Goal: Task Accomplishment & Management: Manage account settings

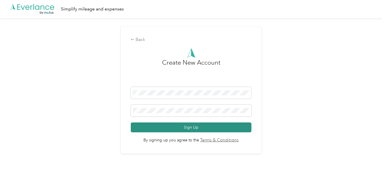
click at [146, 130] on button "Sign Up" at bounding box center [191, 127] width 121 height 10
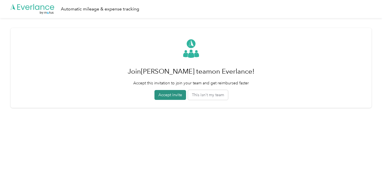
click at [168, 95] on button "Accept invite" at bounding box center [170, 95] width 32 height 10
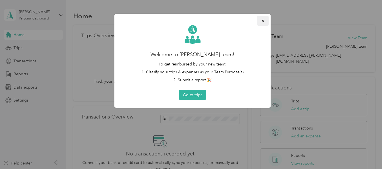
click at [261, 22] on icon "button" at bounding box center [263, 21] width 4 height 4
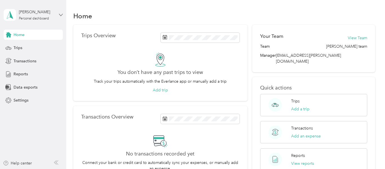
click at [60, 15] on icon at bounding box center [60, 15] width 3 height 2
click at [17, 47] on div "Log out" at bounding box center [19, 46] width 22 height 6
